Goal: Navigation & Orientation: Find specific page/section

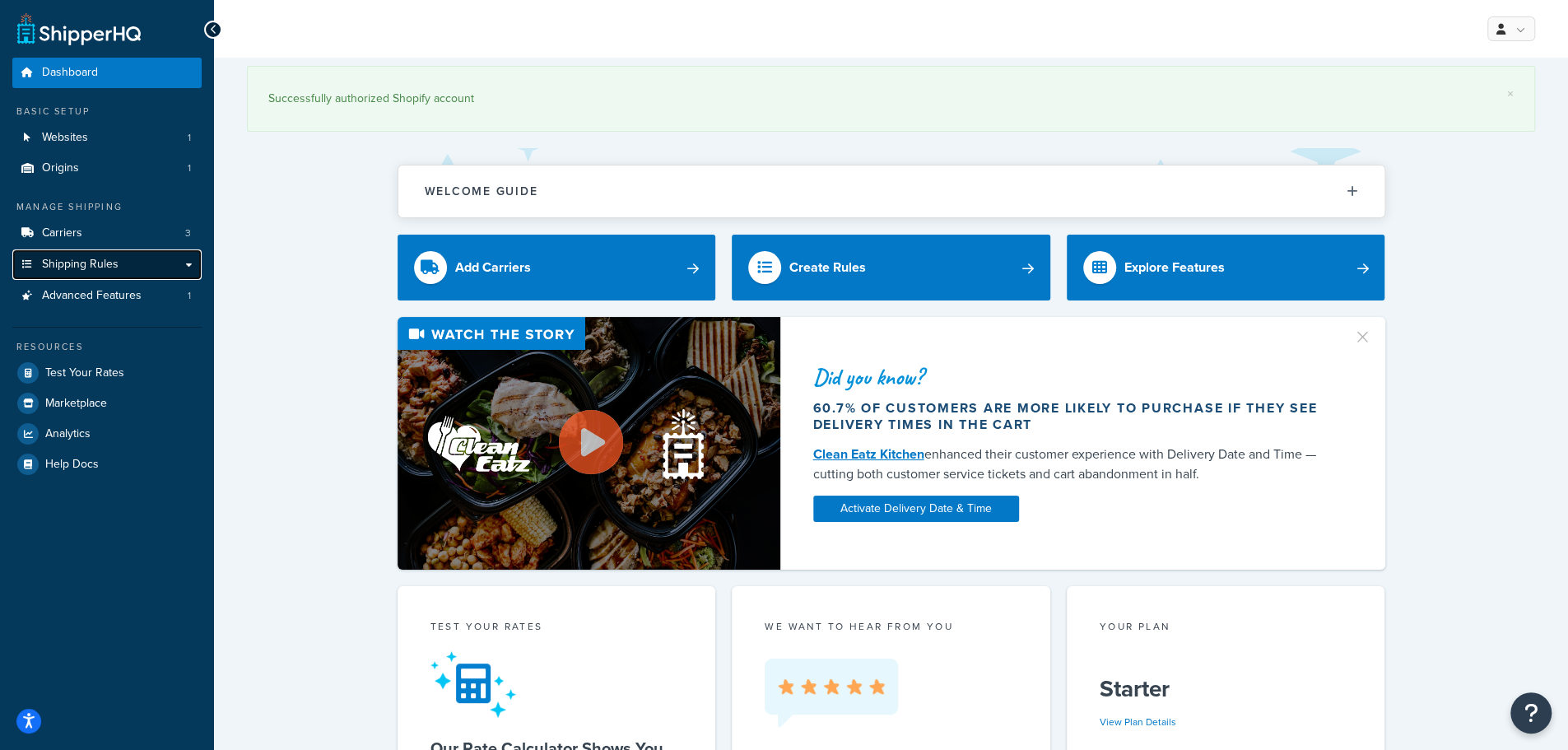
click at [67, 262] on span "Shipping Rules" at bounding box center [81, 264] width 77 height 14
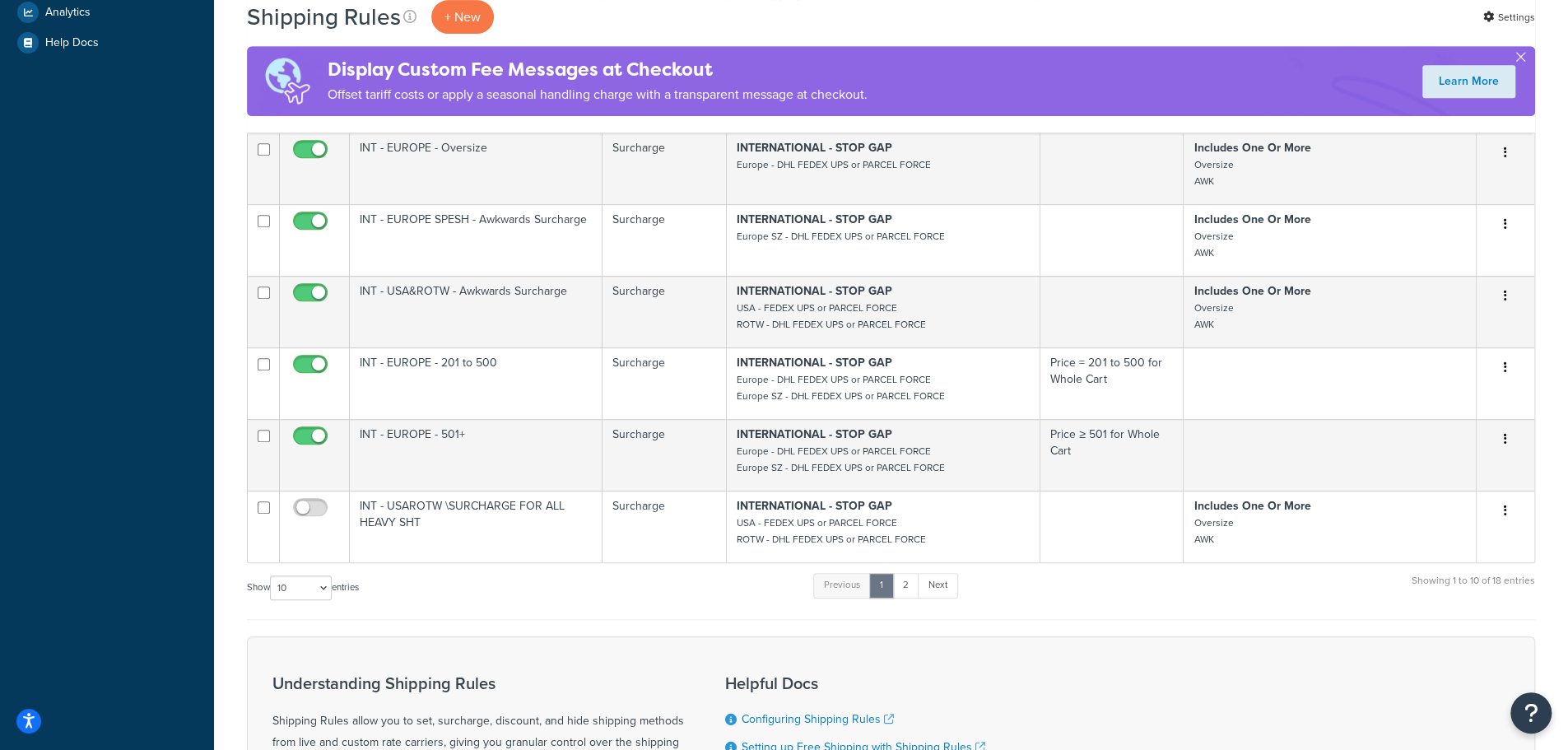
scroll to position [137, 0]
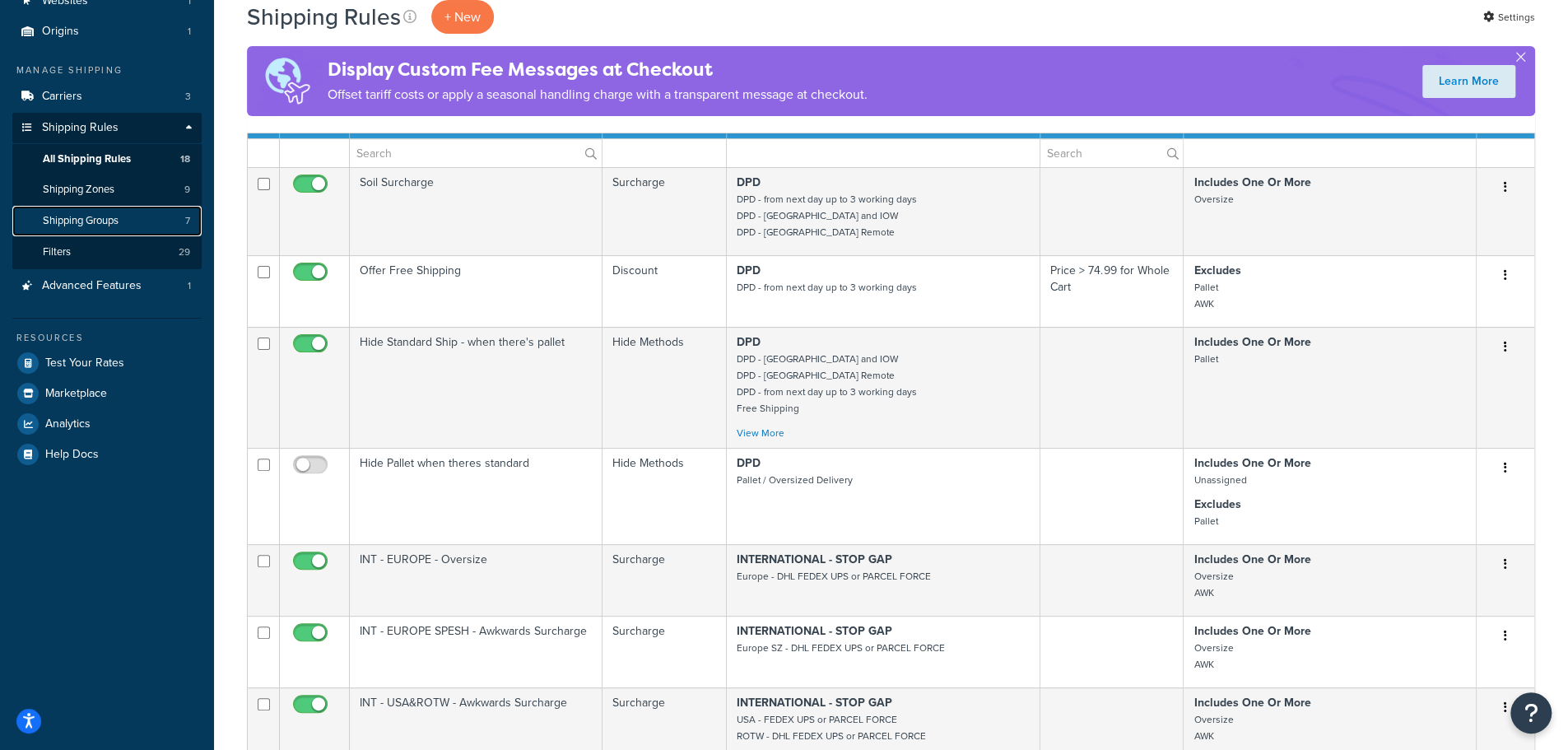
click at [109, 220] on span "Shipping Groups" at bounding box center [81, 221] width 76 height 14
